Goal: Information Seeking & Learning: Check status

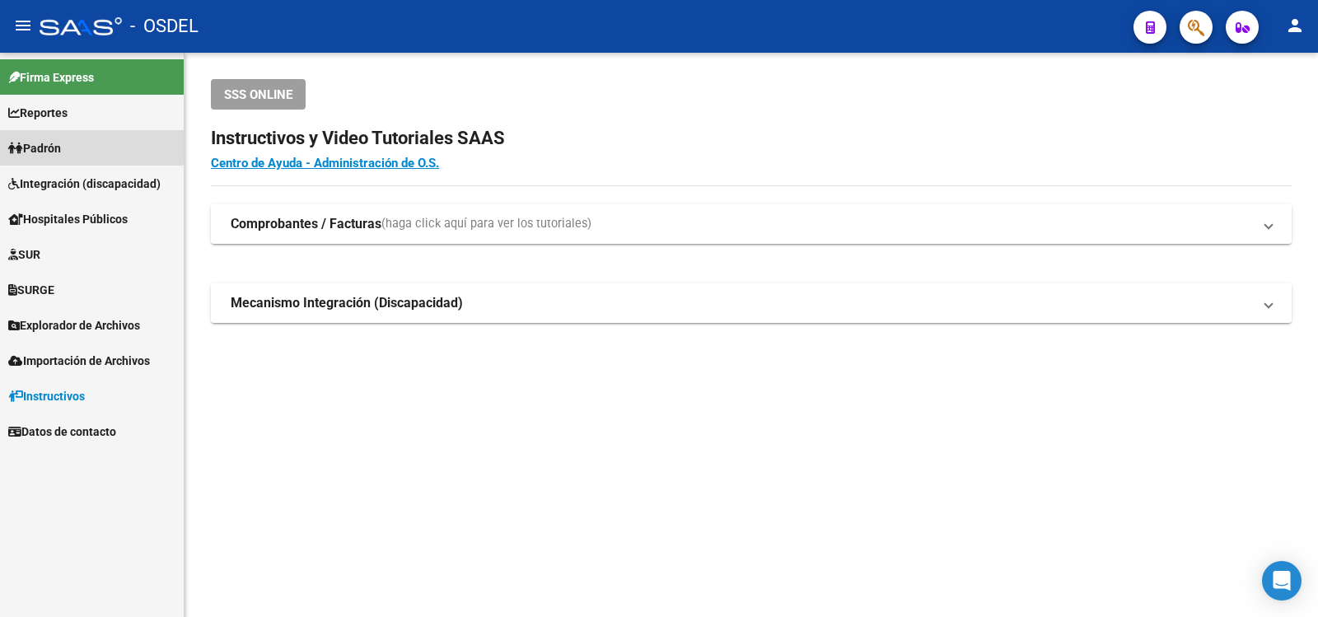
click at [48, 142] on span "Padrón" at bounding box center [34, 148] width 53 height 18
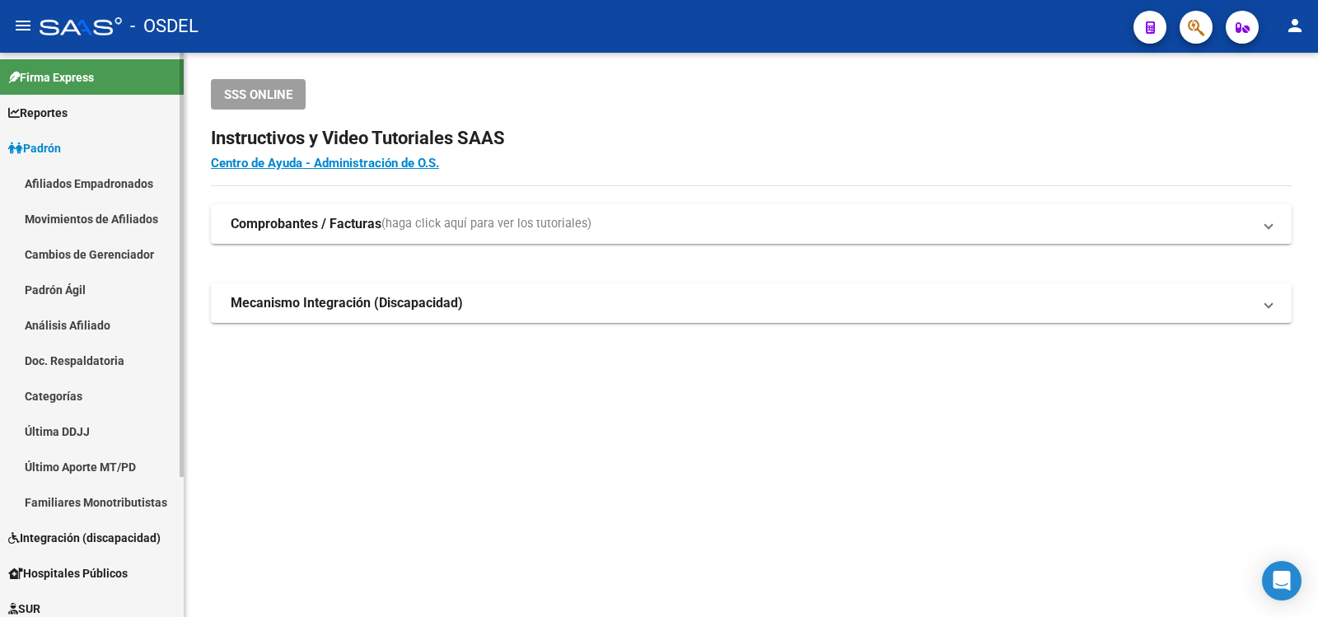
click at [78, 320] on link "Análisis Afiliado" at bounding box center [92, 324] width 184 height 35
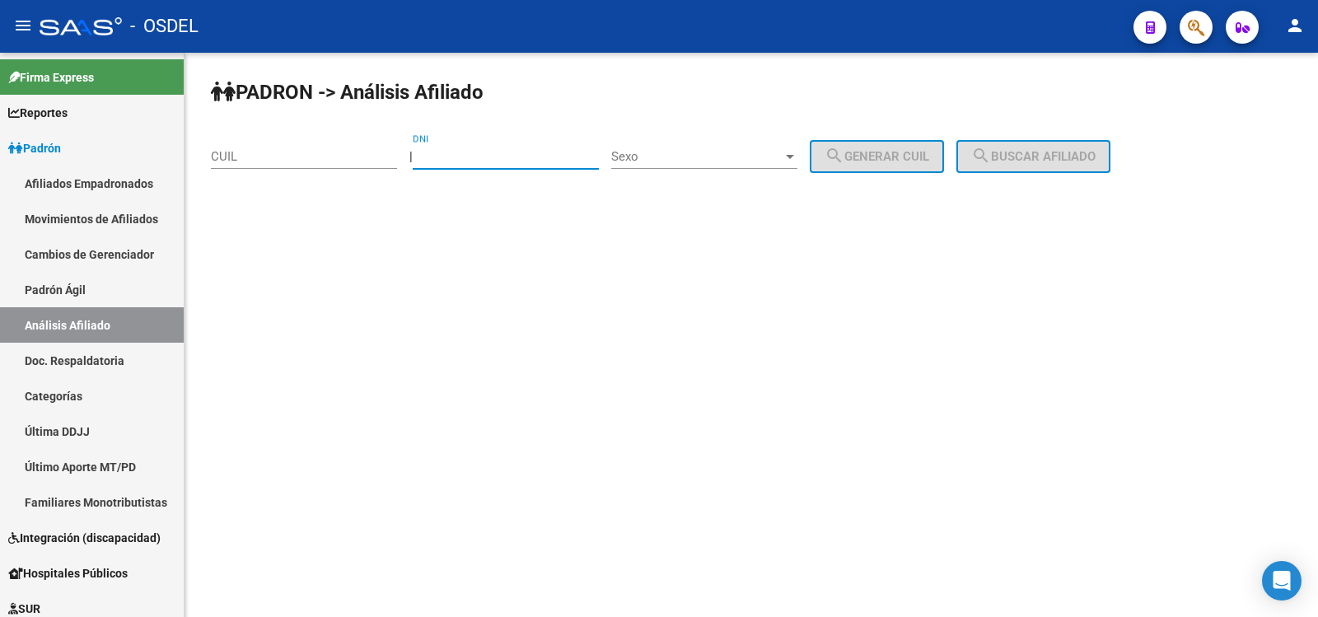
click at [468, 157] on input "DNI" at bounding box center [506, 156] width 186 height 15
type input "2"
type input "34225073"
click at [797, 151] on div at bounding box center [789, 156] width 15 height 13
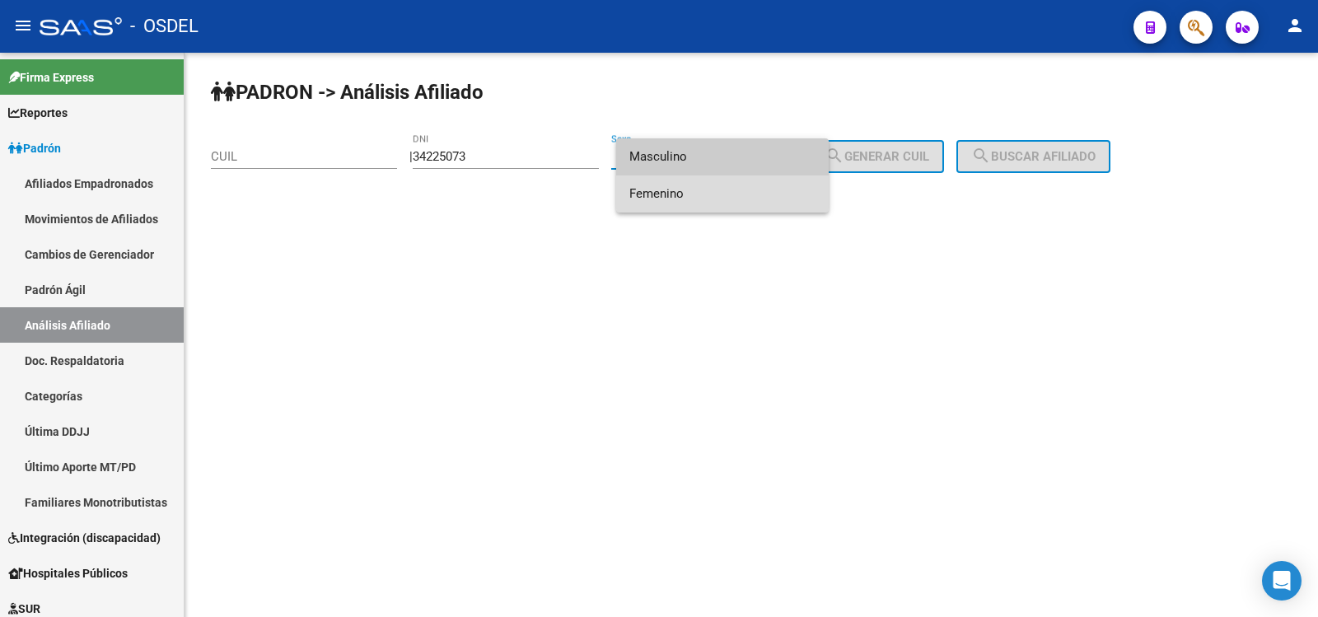
click at [662, 194] on span "Femenino" at bounding box center [722, 193] width 186 height 37
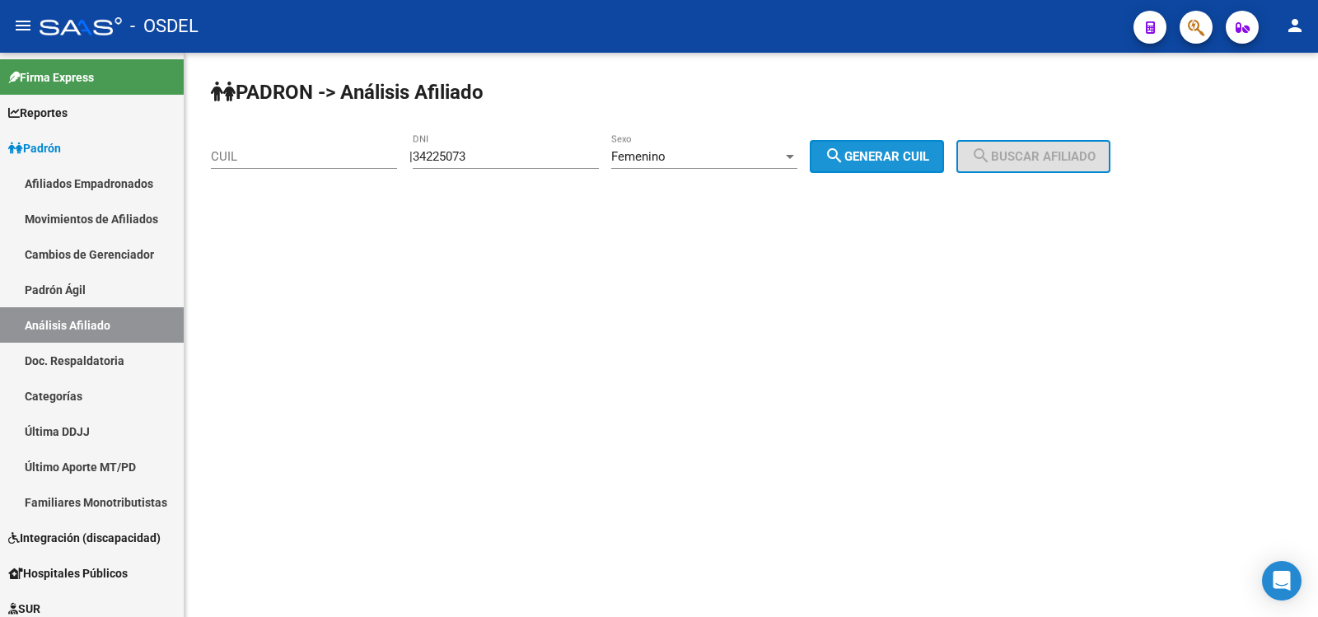
click at [903, 151] on span "search Generar CUIL" at bounding box center [876, 156] width 105 height 15
type input "23-34225073-4"
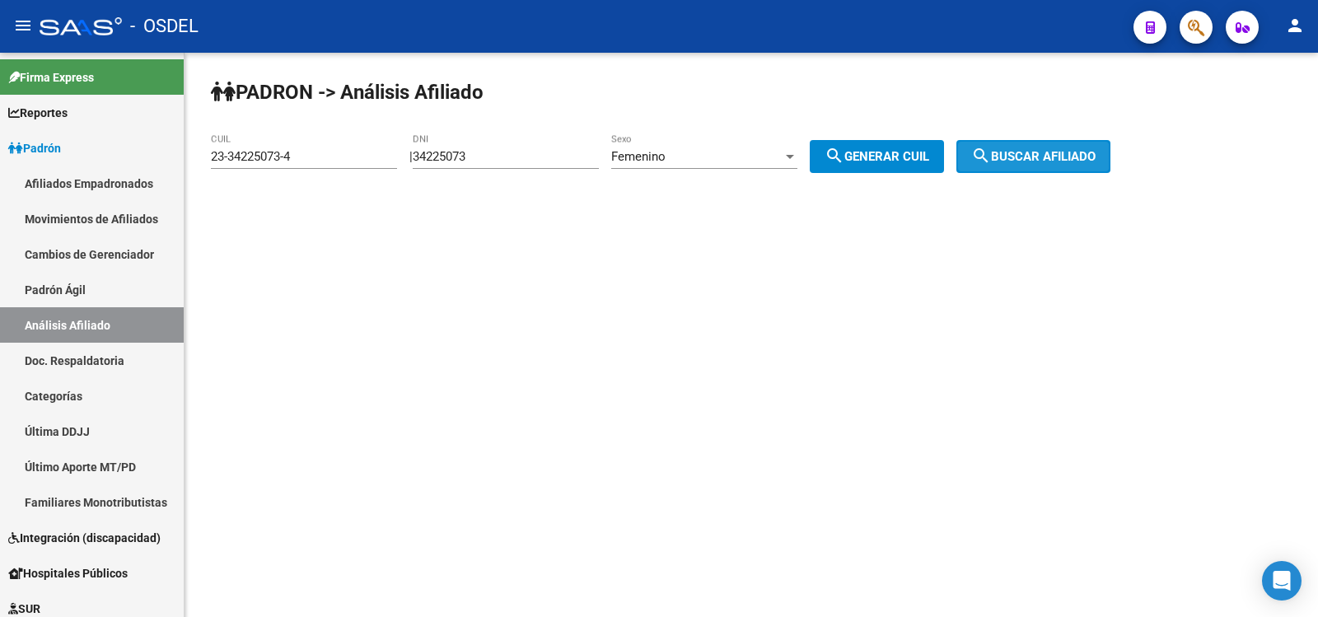
click at [1058, 152] on span "search Buscar afiliado" at bounding box center [1033, 156] width 124 height 15
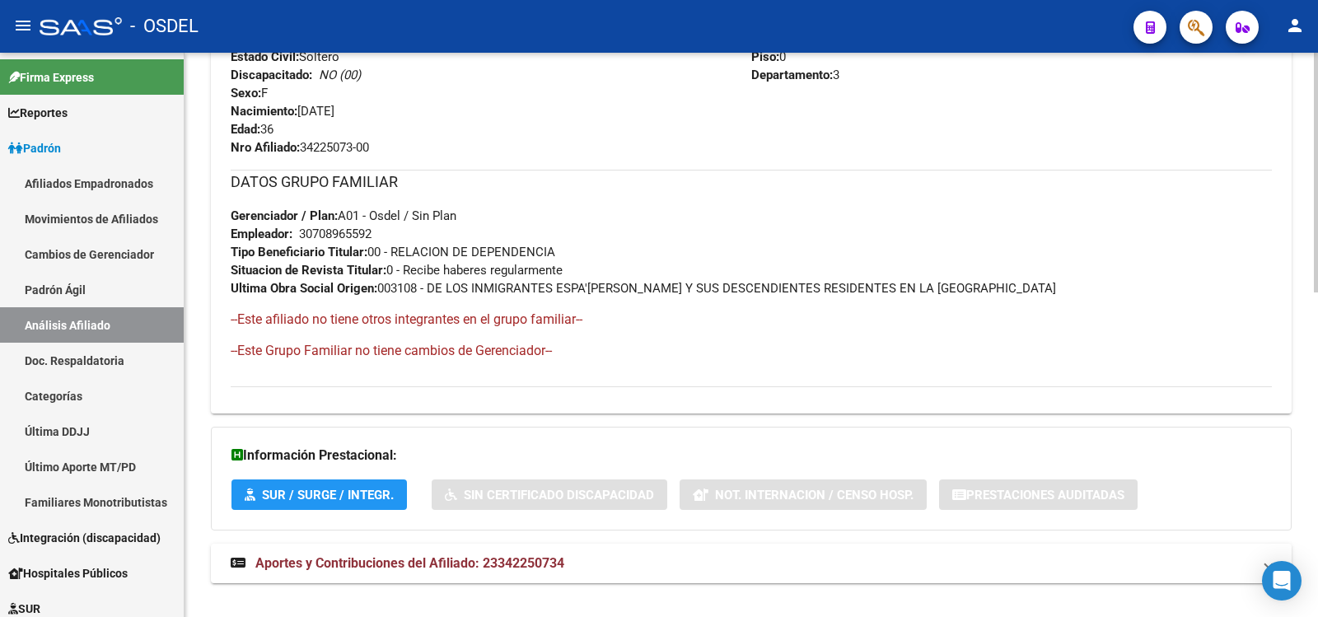
scroll to position [765, 0]
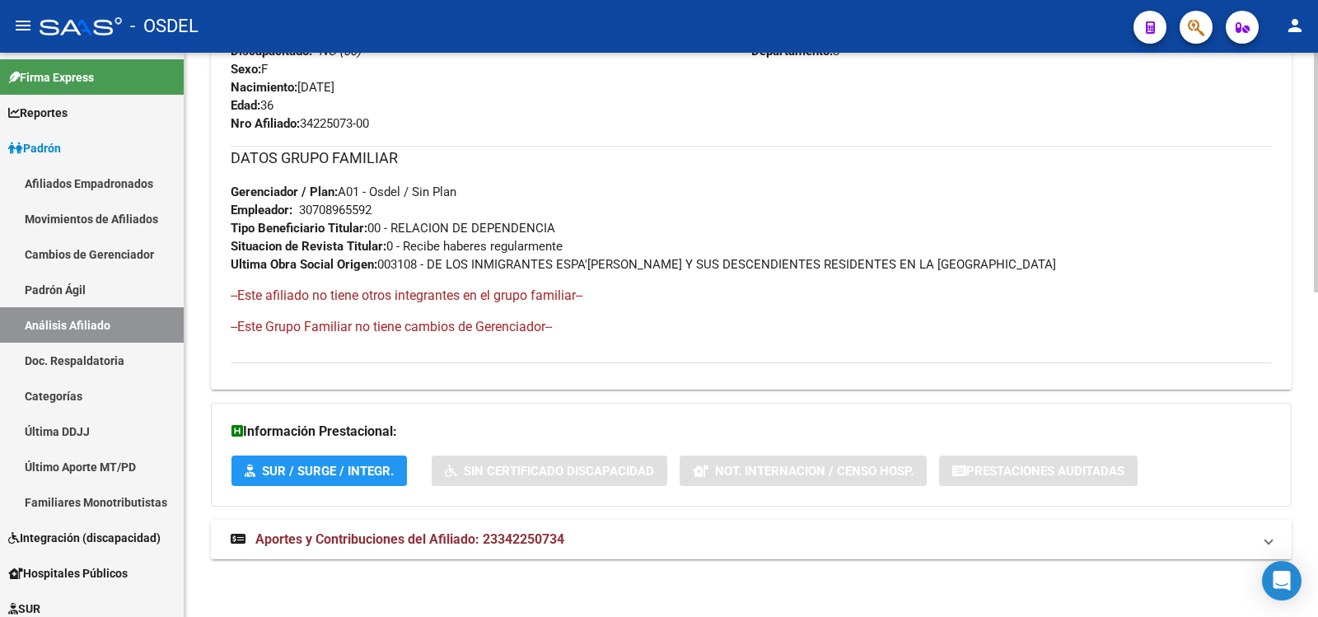
click at [386, 536] on span "Aportes y Contribuciones del Afiliado: 23342250734" at bounding box center [409, 539] width 309 height 16
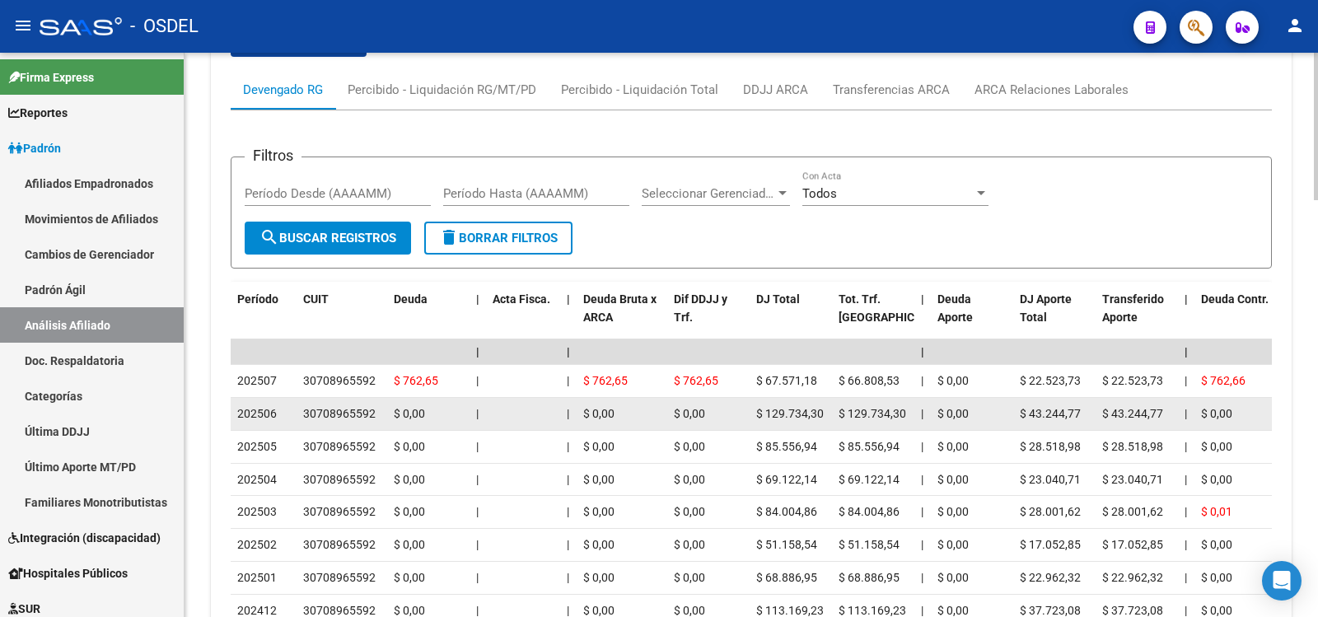
scroll to position [1342, 0]
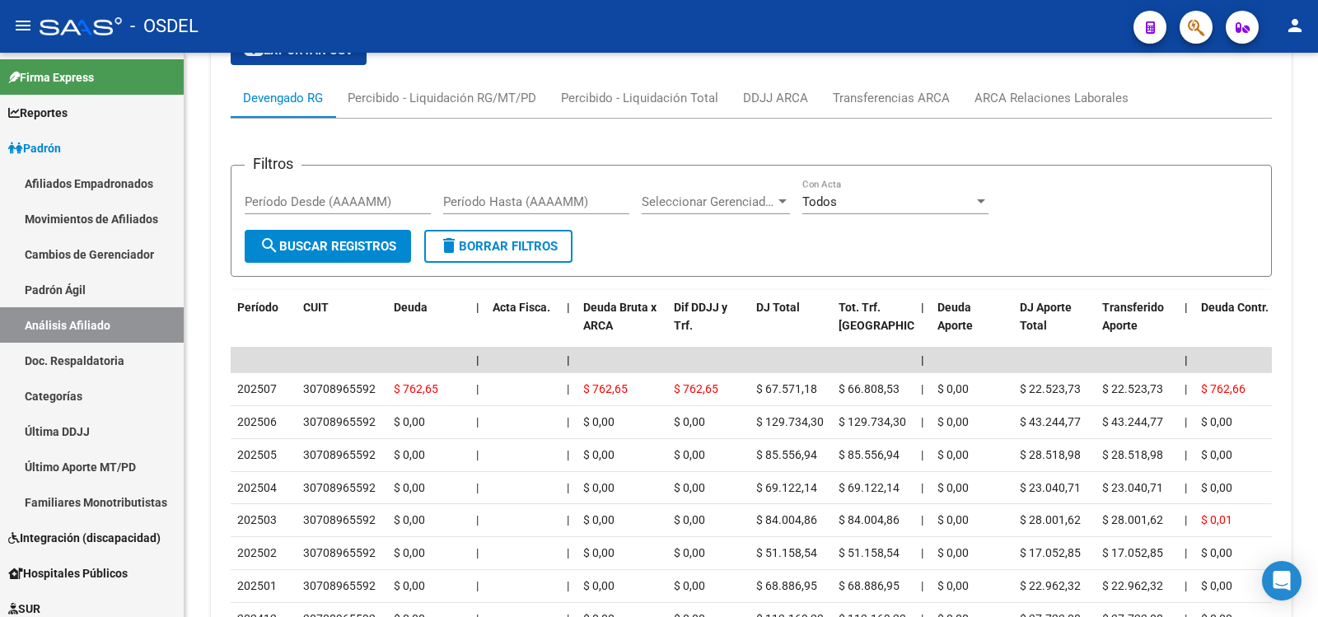
click at [930, 14] on div "- OSDEL" at bounding box center [580, 26] width 1080 height 36
click at [761, 31] on div "- OSDEL" at bounding box center [580, 26] width 1080 height 36
click at [773, 63] on div "cloud_download Exportar CSV Devengado RG Percibido - Liquidación RG/MT/PD Perci…" at bounding box center [751, 391] width 1041 height 739
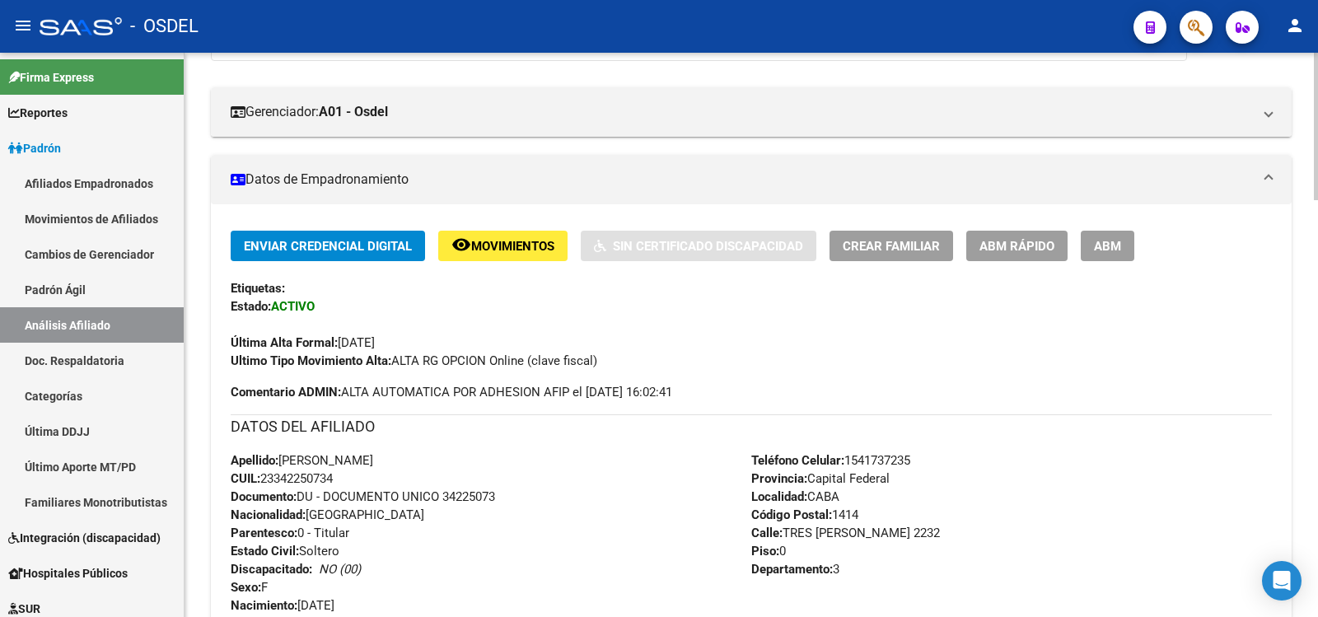
scroll to position [189, 0]
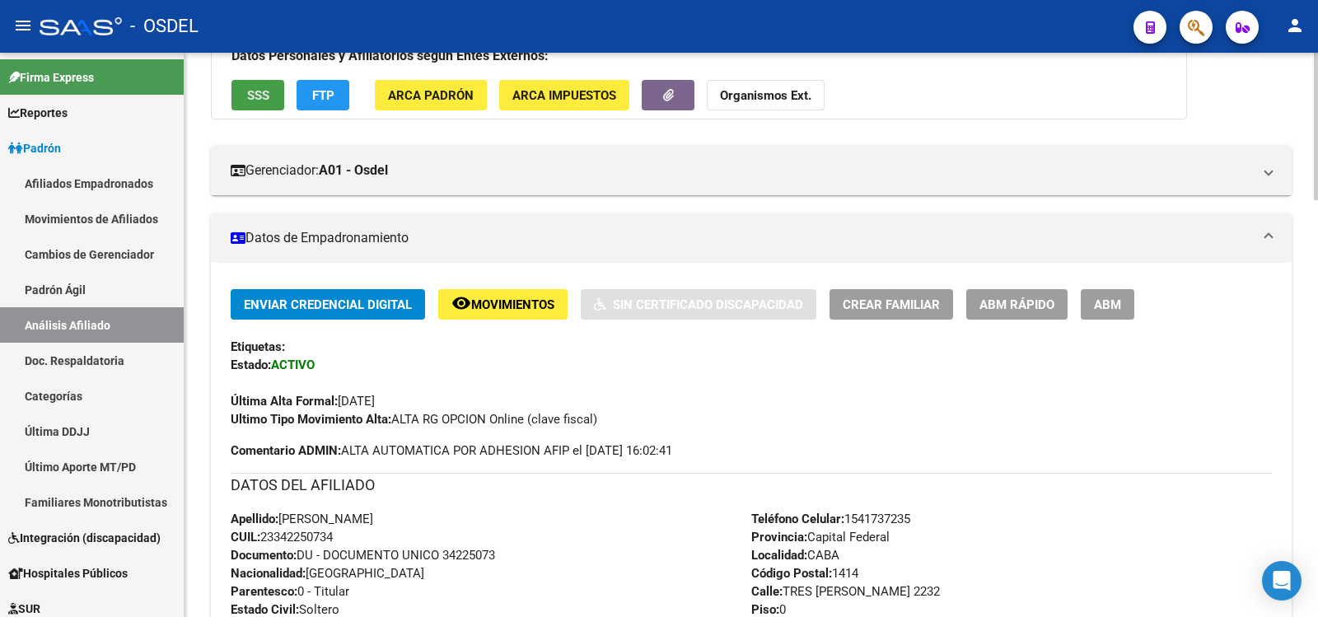
click at [254, 87] on span "SSS" at bounding box center [258, 94] width 22 height 15
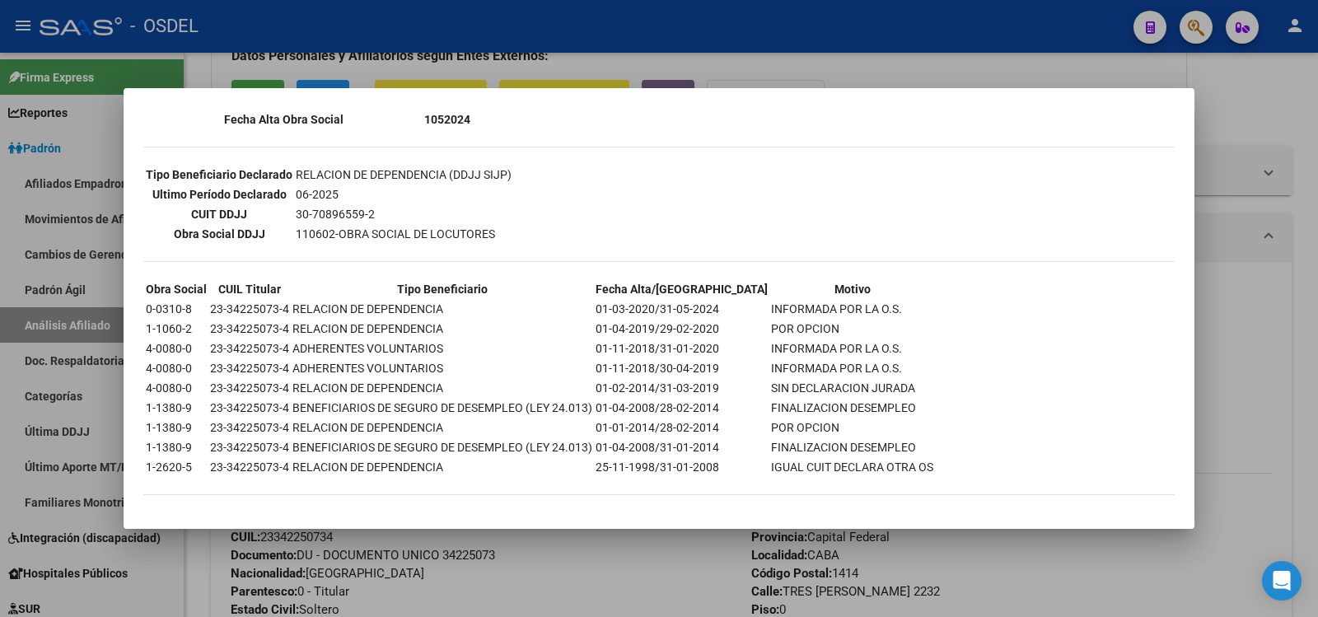
scroll to position [397, 0]
click at [717, 56] on div at bounding box center [659, 308] width 1318 height 617
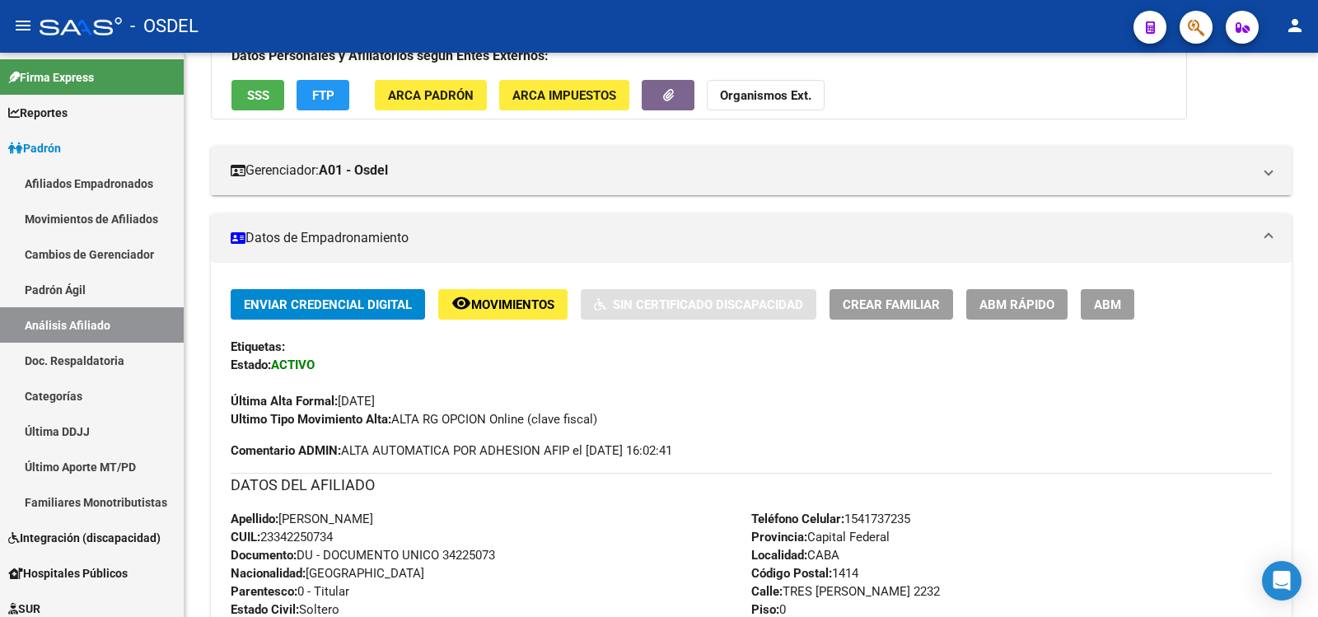
click at [1296, 26] on mat-icon "person" at bounding box center [1295, 26] width 20 height 20
click at [1267, 105] on button "exit_to_app Salir" at bounding box center [1261, 109] width 100 height 40
